Goal: Information Seeking & Learning: Learn about a topic

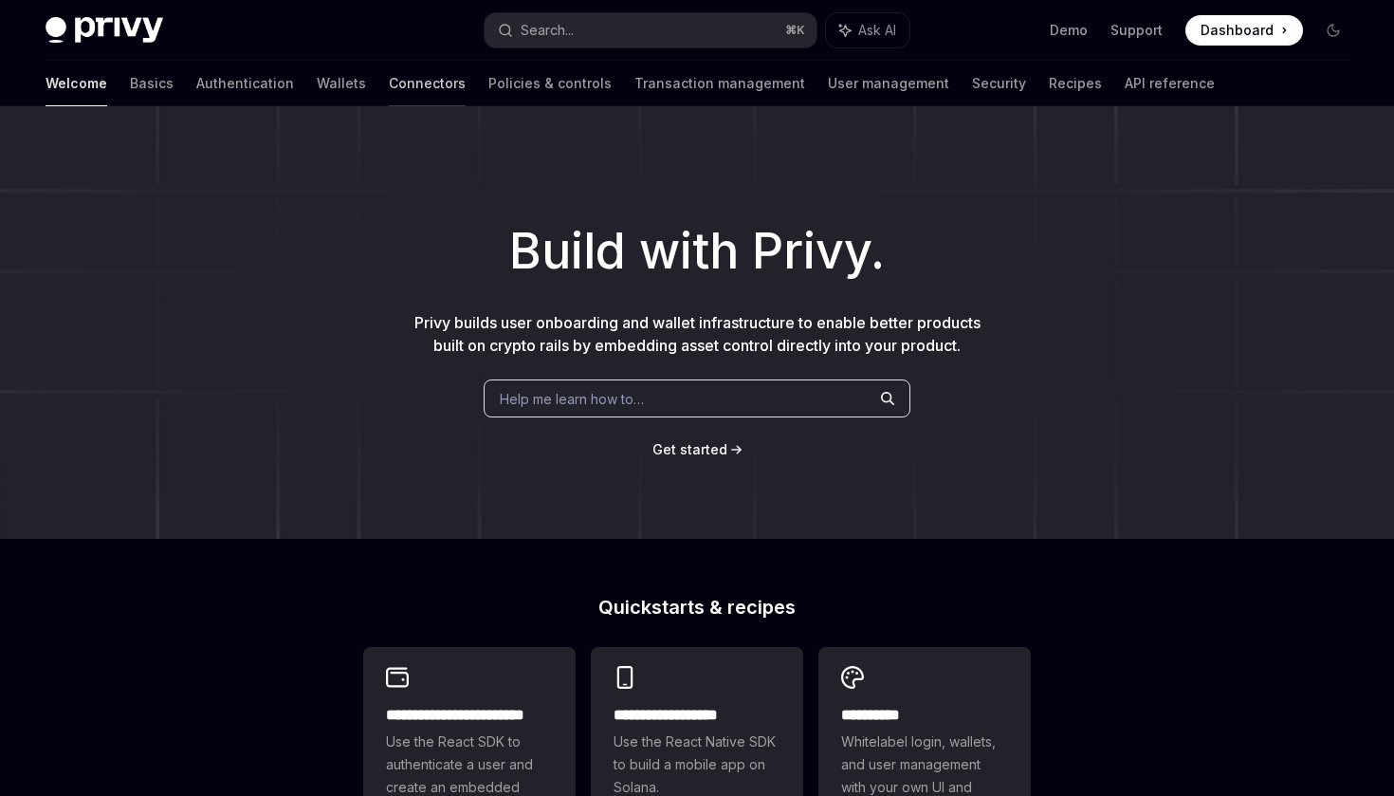
click at [389, 83] on link "Connectors" at bounding box center [427, 84] width 77 height 46
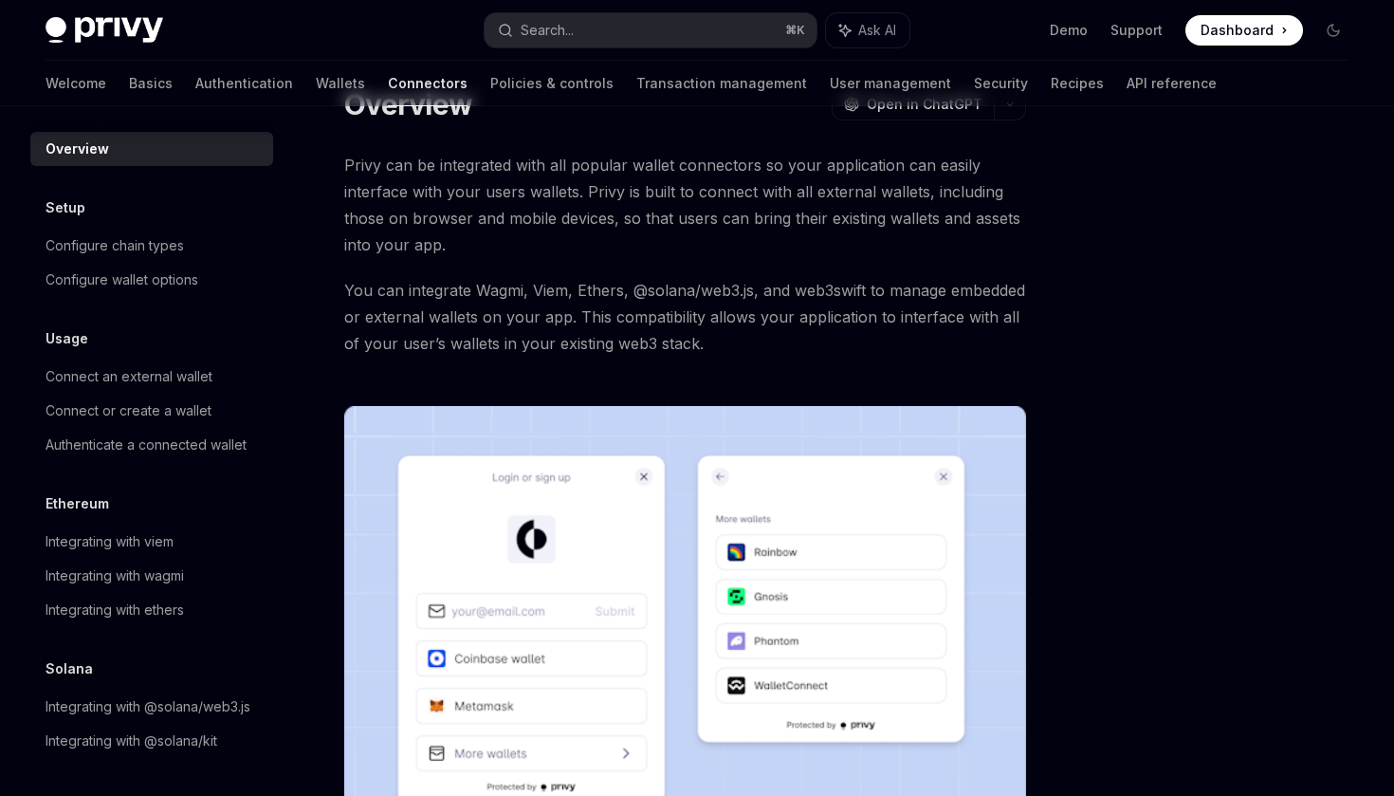
scroll to position [74, 0]
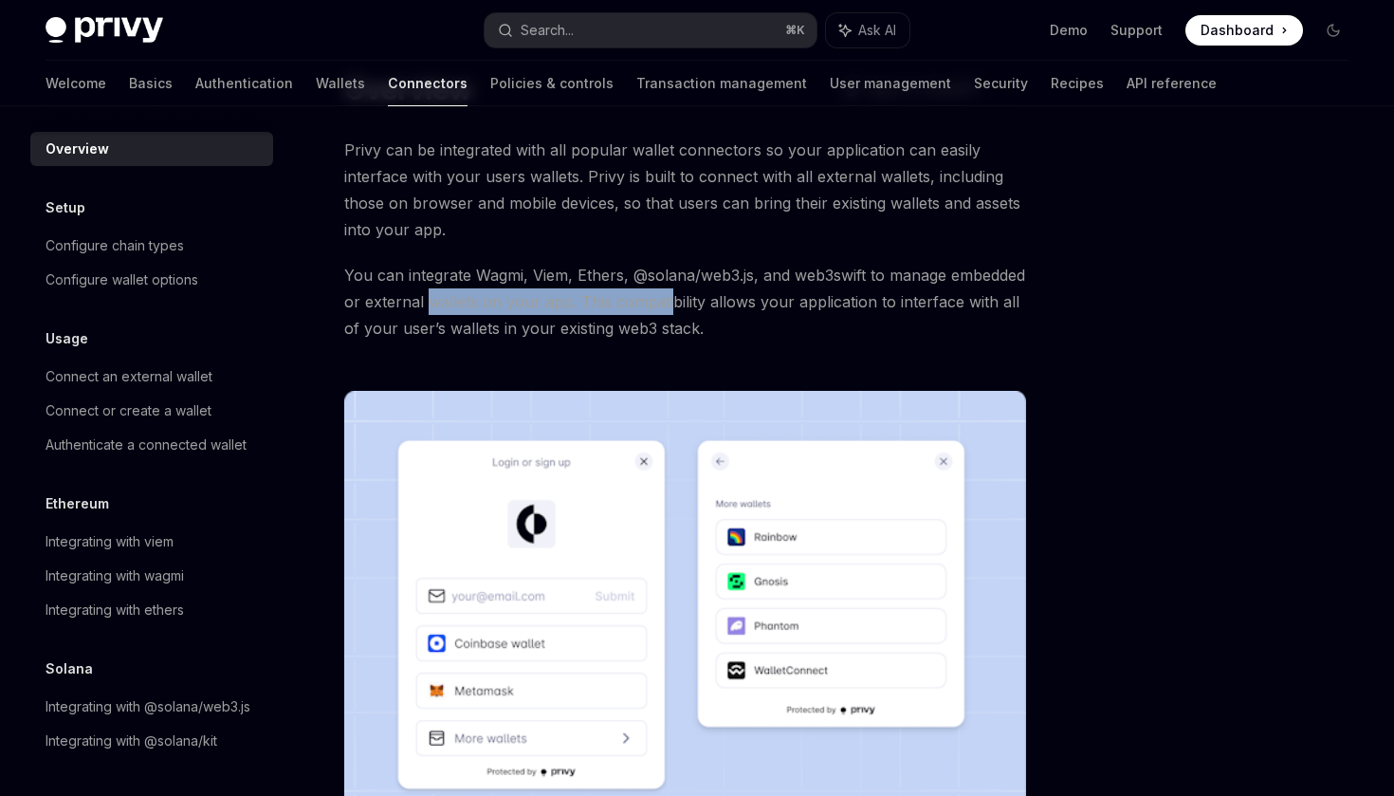
drag, startPoint x: 510, startPoint y: 286, endPoint x: 752, endPoint y: 286, distance: 241.9
click at [752, 286] on span "You can integrate Wagmi, Viem, Ethers, @solana/web3.js, and web3swift to manage…" at bounding box center [685, 302] width 682 height 80
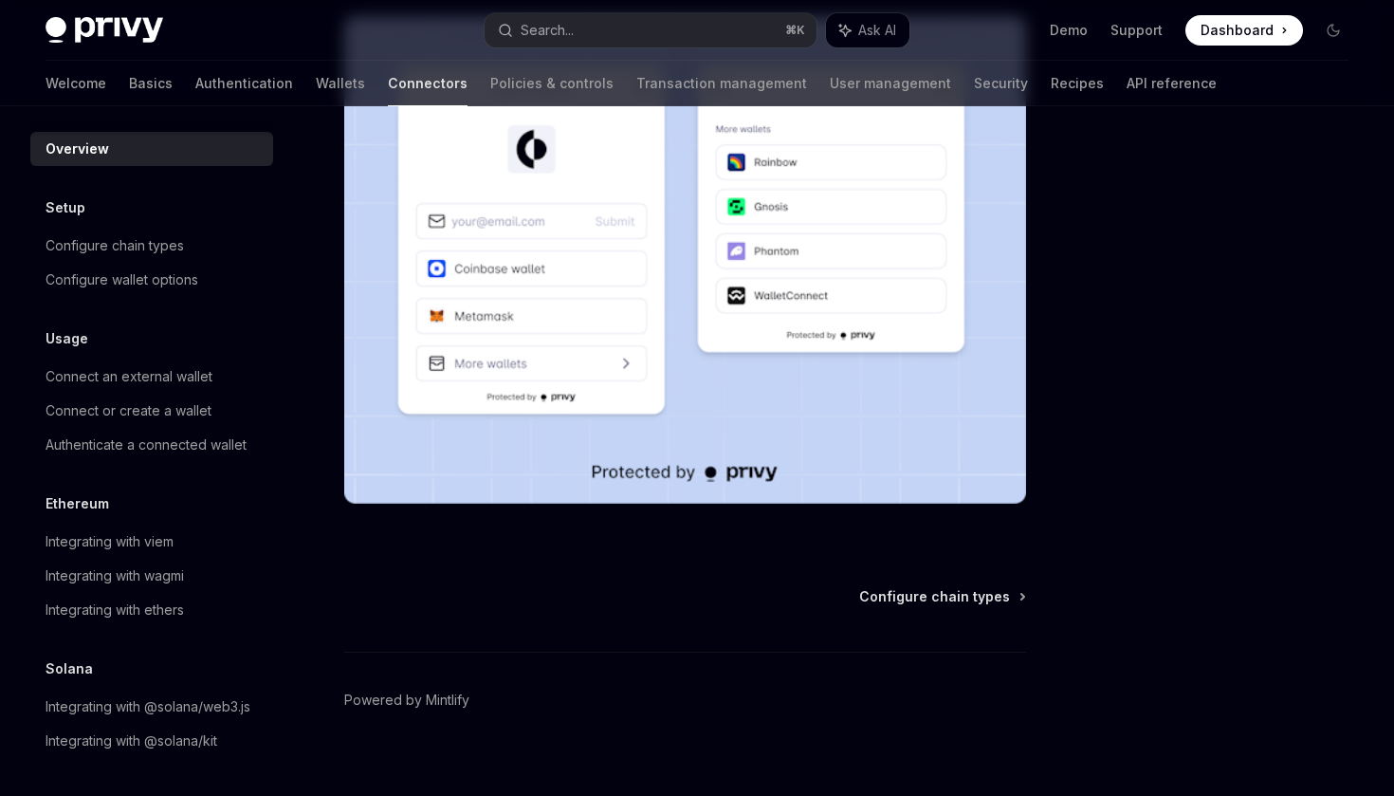
scroll to position [0, 0]
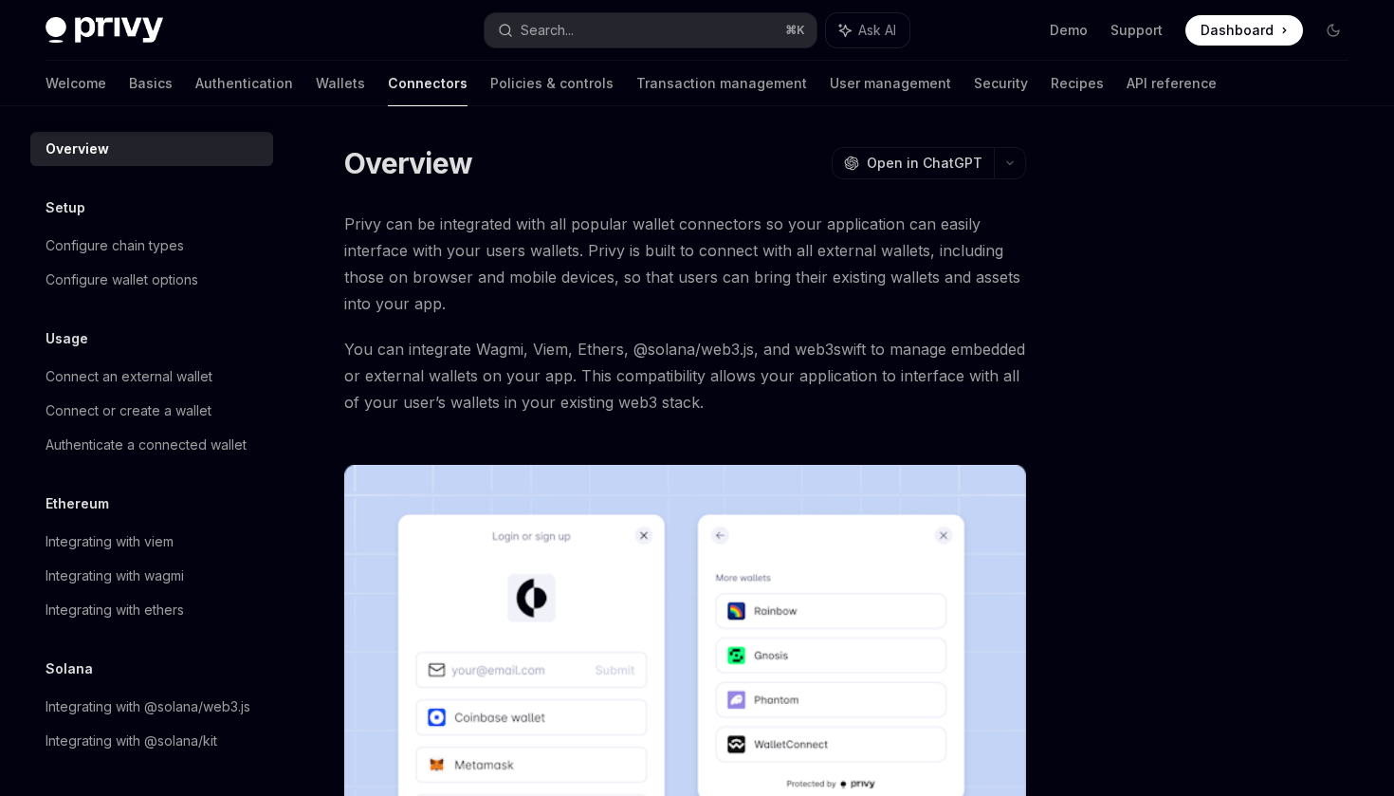
click at [665, 324] on div "Privy can be integrated with all popular wallet connectors so your application …" at bounding box center [685, 597] width 682 height 772
click at [490, 87] on link "Policies & controls" at bounding box center [551, 84] width 123 height 46
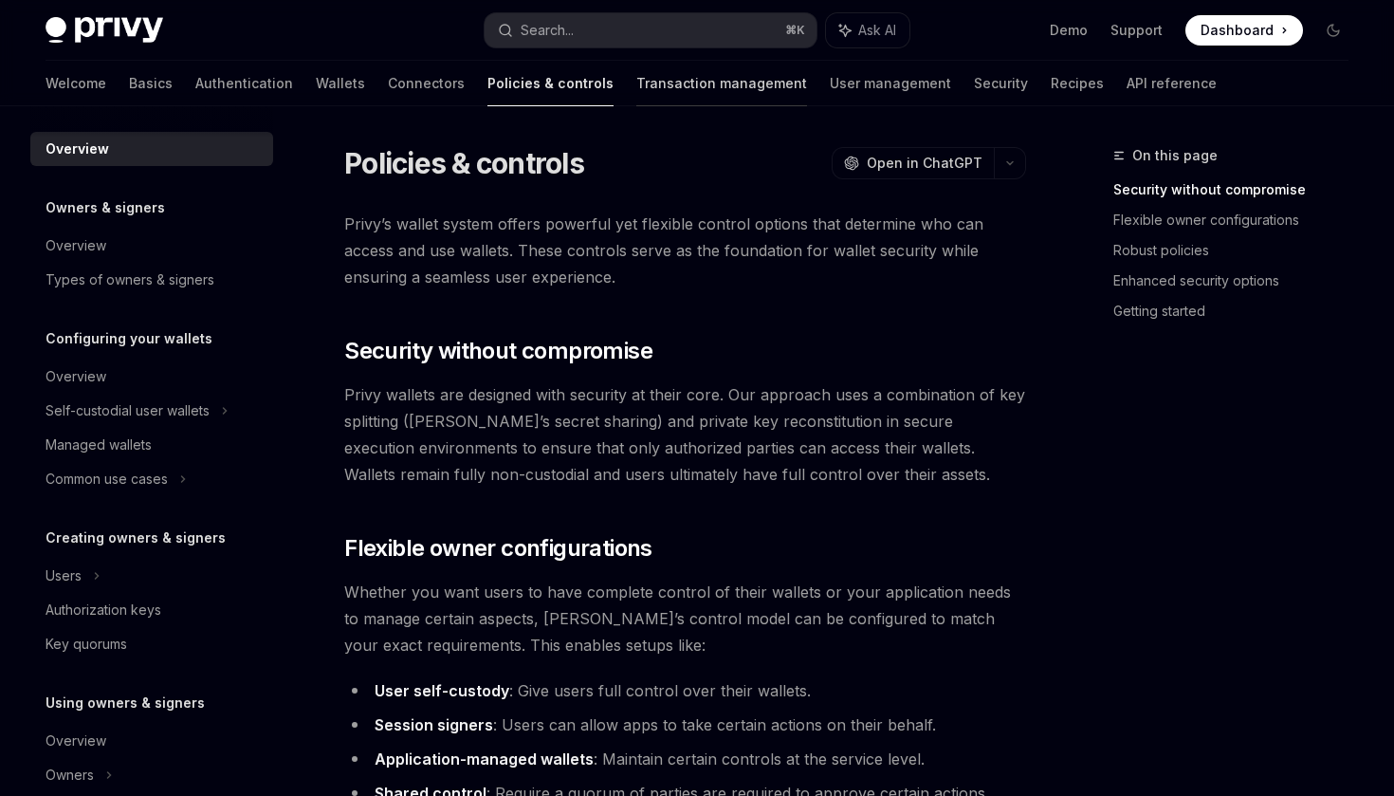
click at [637, 77] on link "Transaction management" at bounding box center [722, 84] width 171 height 46
type textarea "*"
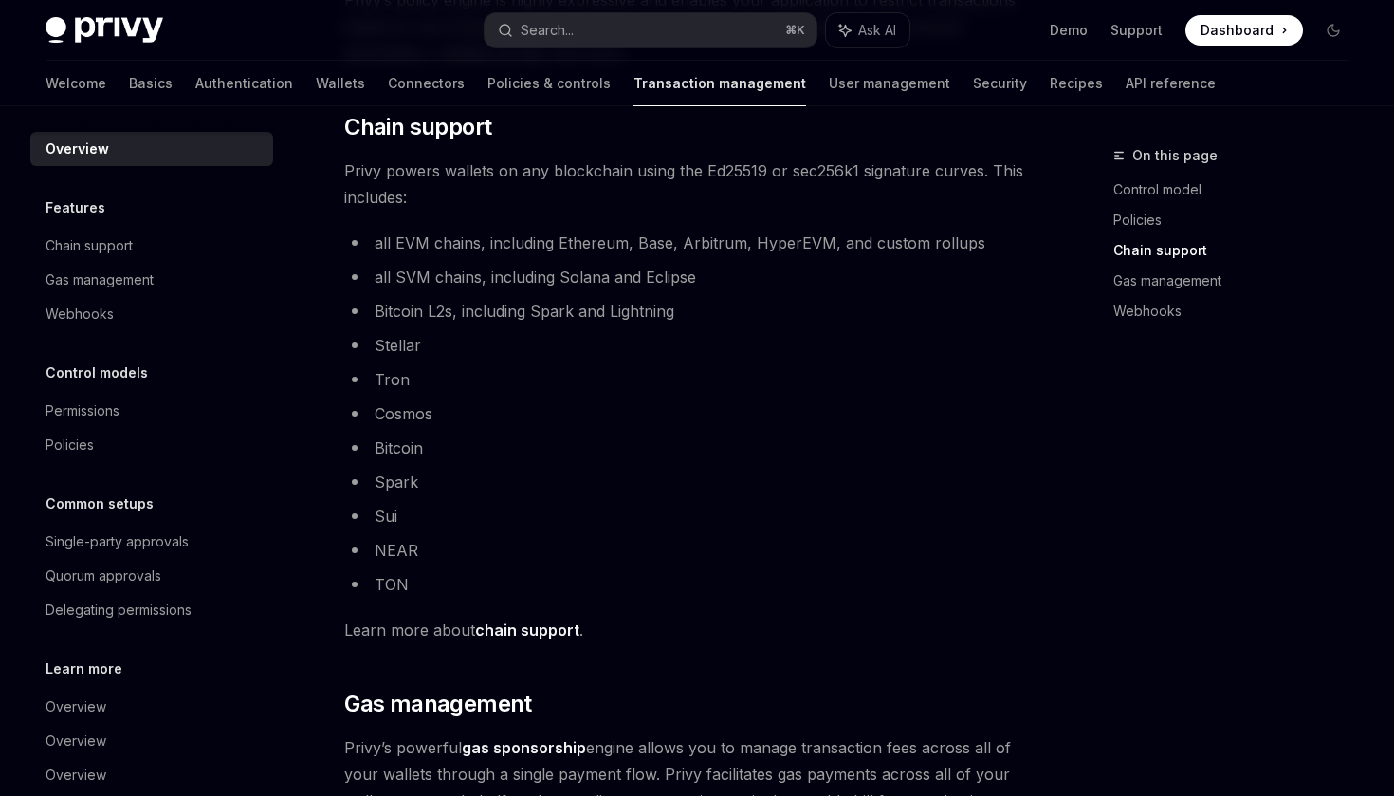
scroll to position [1046, 0]
